Goal: Find specific page/section: Find specific page/section

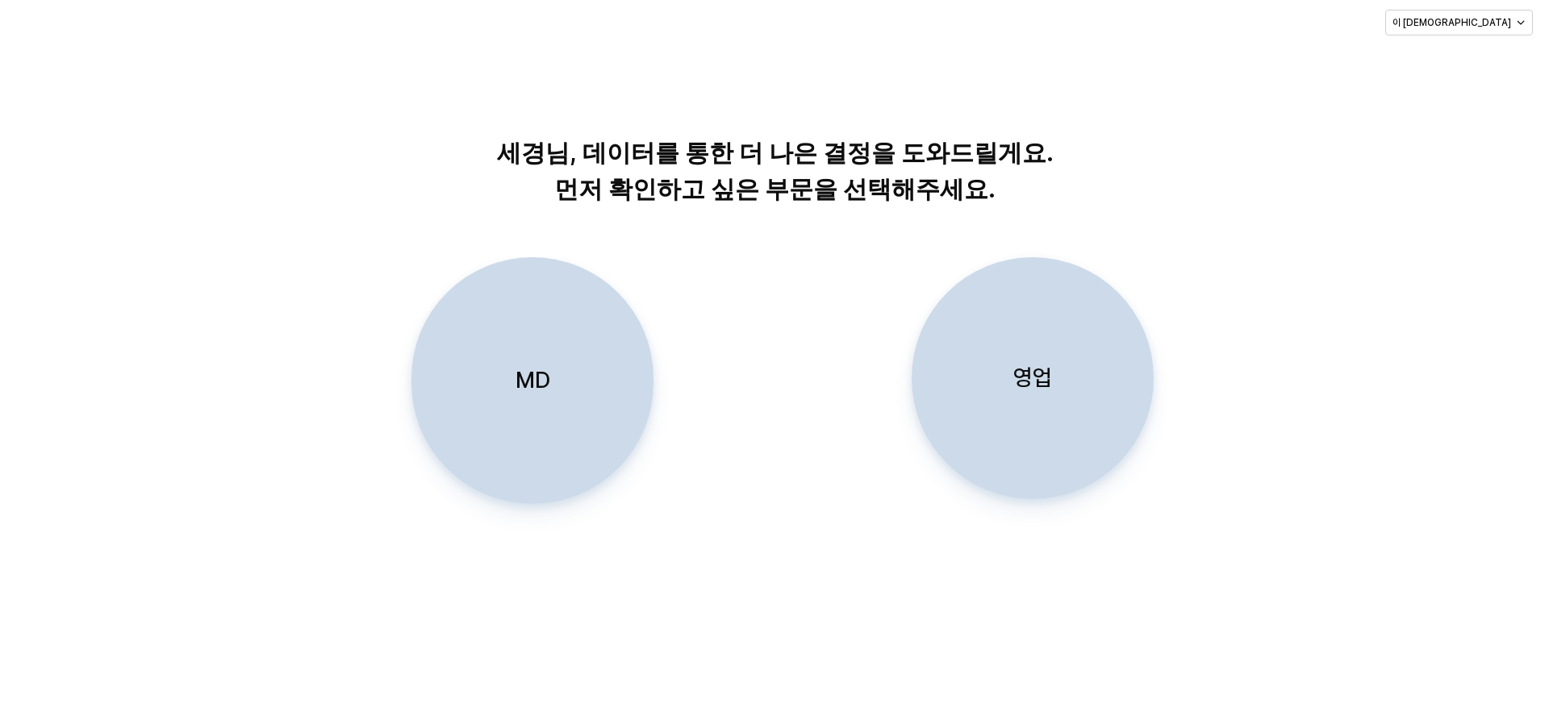
click at [1083, 373] on div "영업" at bounding box center [1032, 378] width 227 height 240
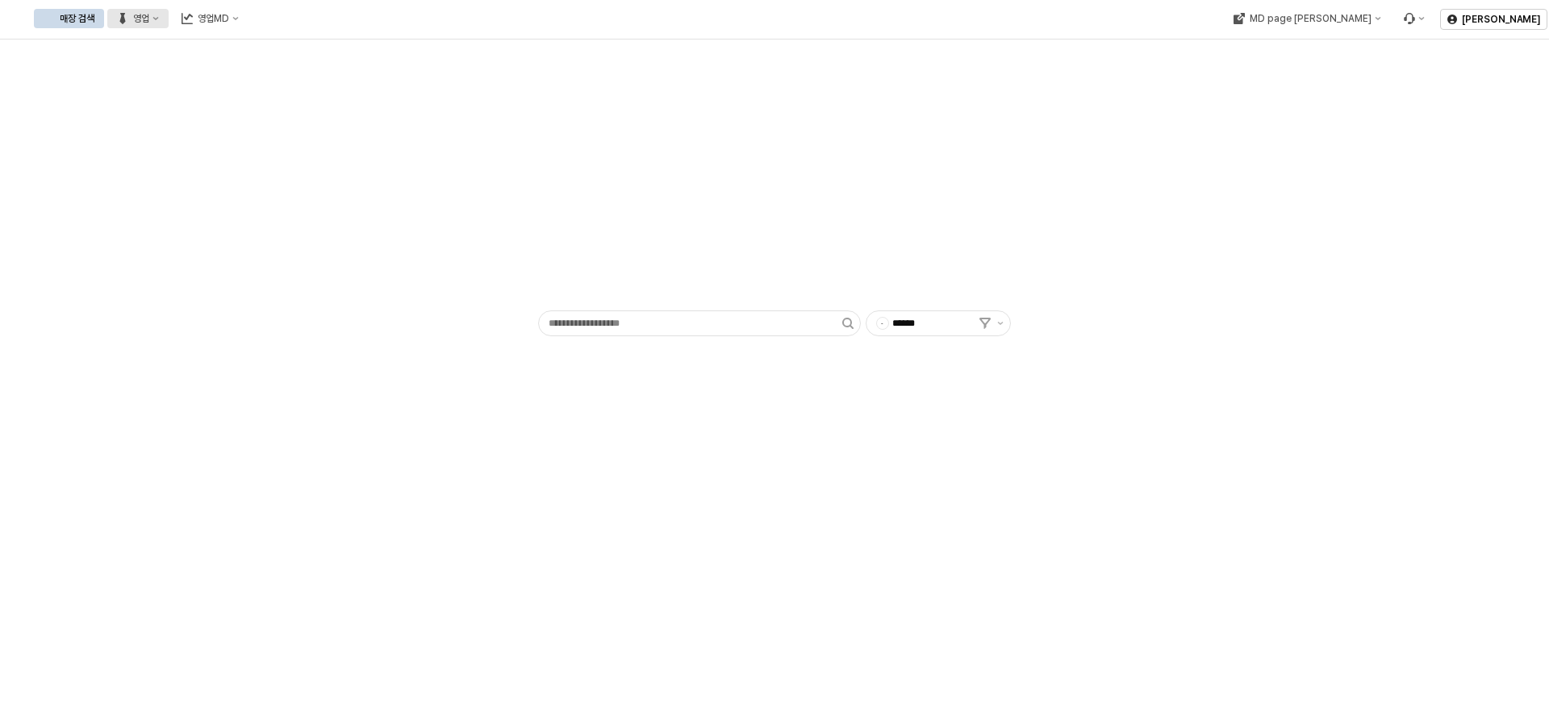
click at [169, 21] on button "영업" at bounding box center [137, 18] width 61 height 19
click at [308, 98] on div "플렉스 상세" at bounding box center [318, 103] width 86 height 13
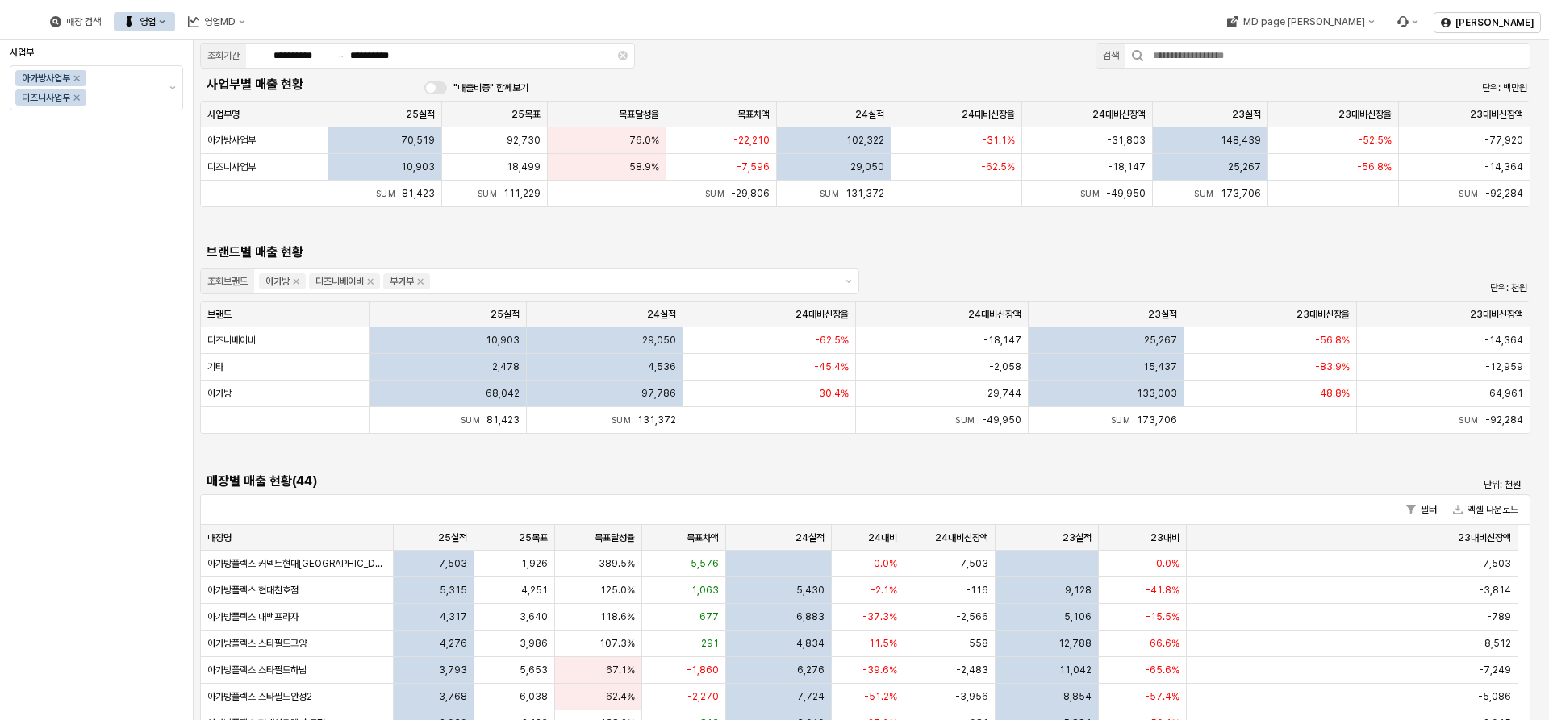
click at [175, 23] on button "영업" at bounding box center [144, 21] width 61 height 19
click at [310, 57] on div "목표매출 달성현황" at bounding box center [325, 51] width 86 height 13
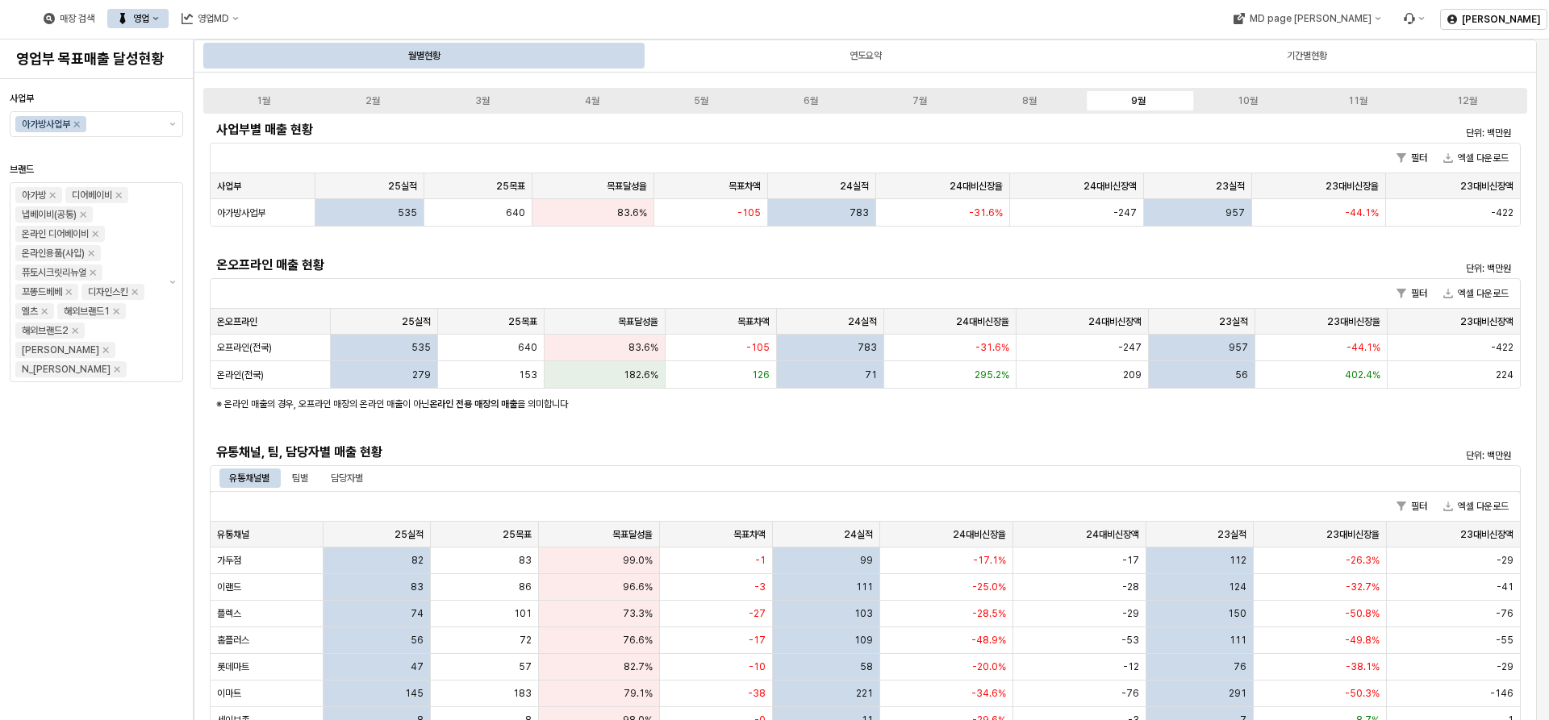
click at [690, 5] on div "매장 검색 영업 영업MD" at bounding box center [628, 19] width 1257 height 34
click at [294, 477] on div "팀별" at bounding box center [300, 478] width 16 height 19
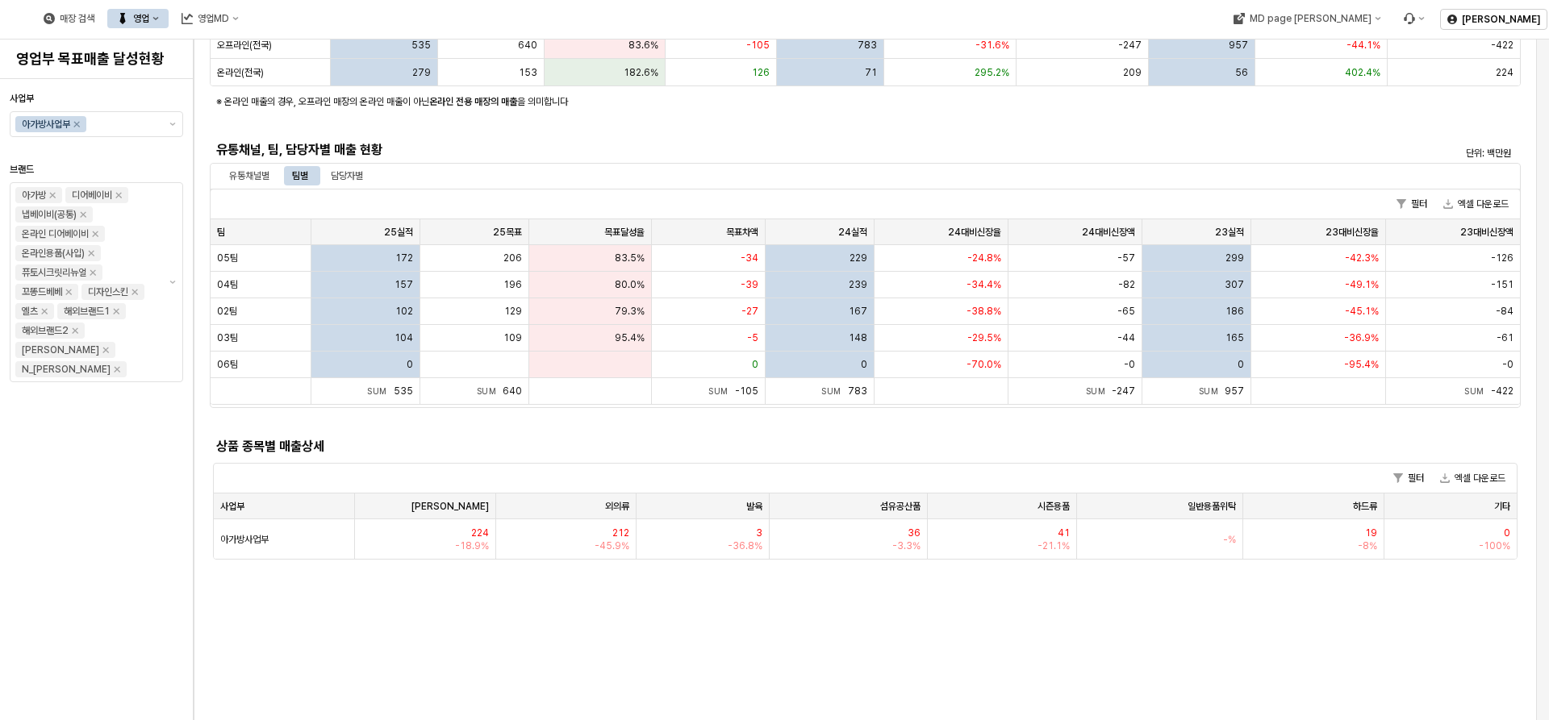
scroll to position [161, 0]
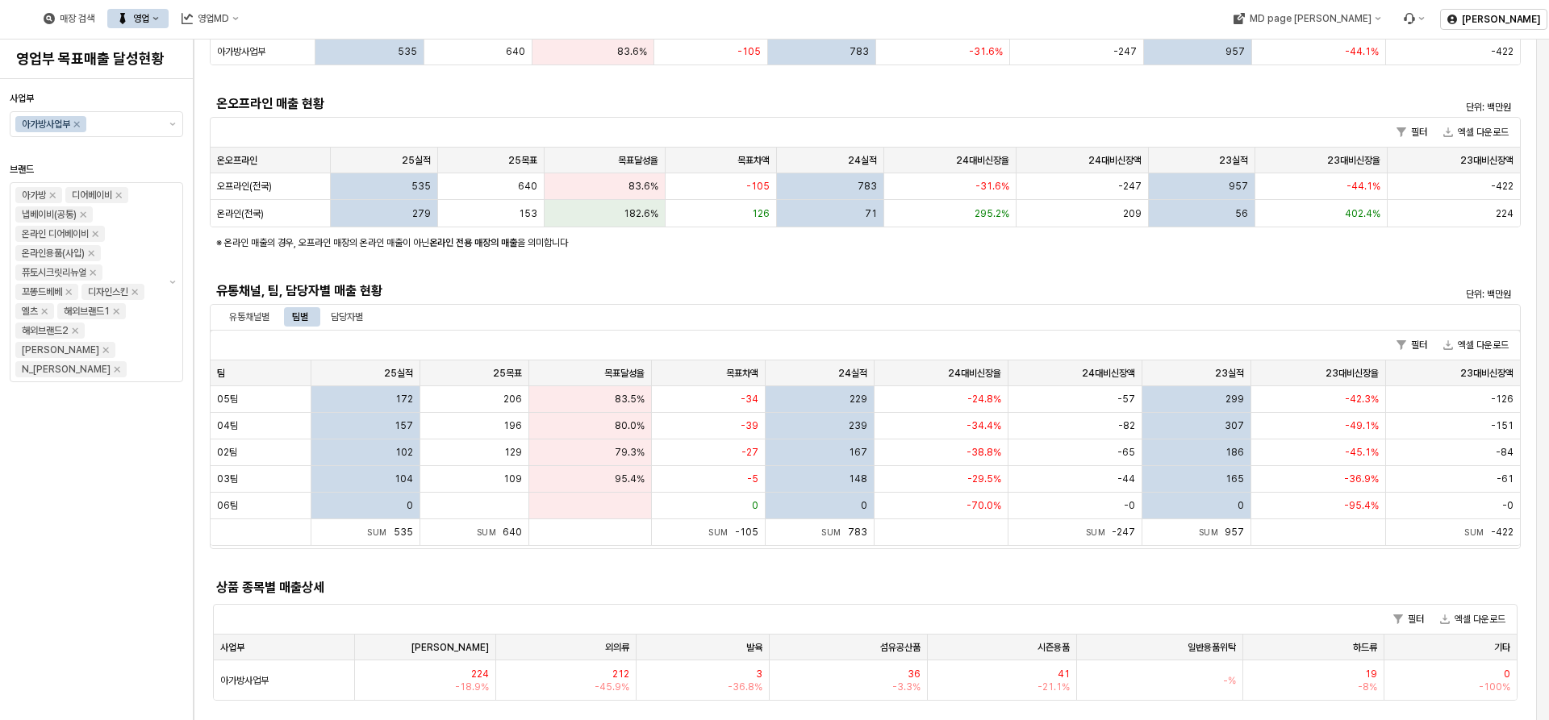
click at [812, 587] on h5 "상품 종목별 매출상세" at bounding box center [701, 588] width 970 height 16
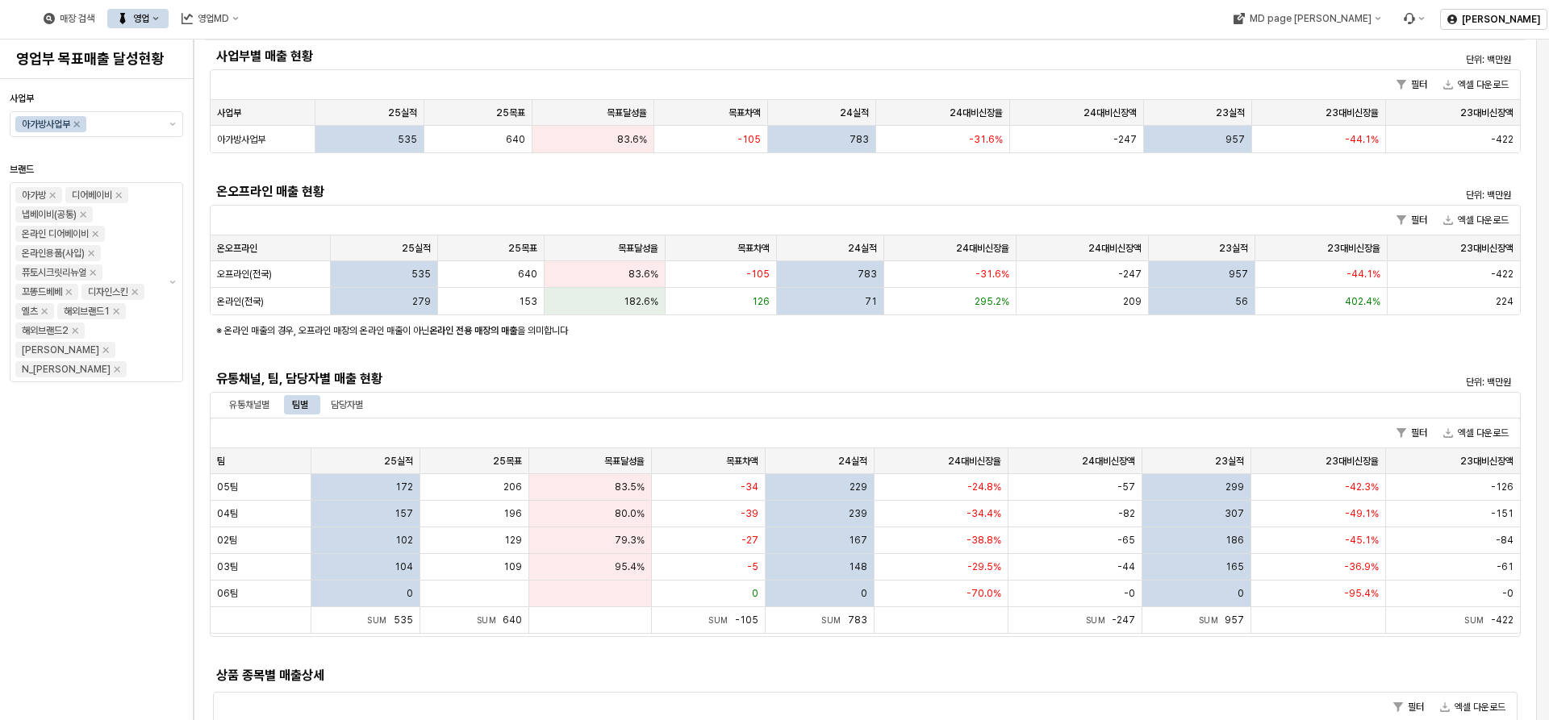
scroll to position [0, 0]
